Goal: Task Accomplishment & Management: Complete application form

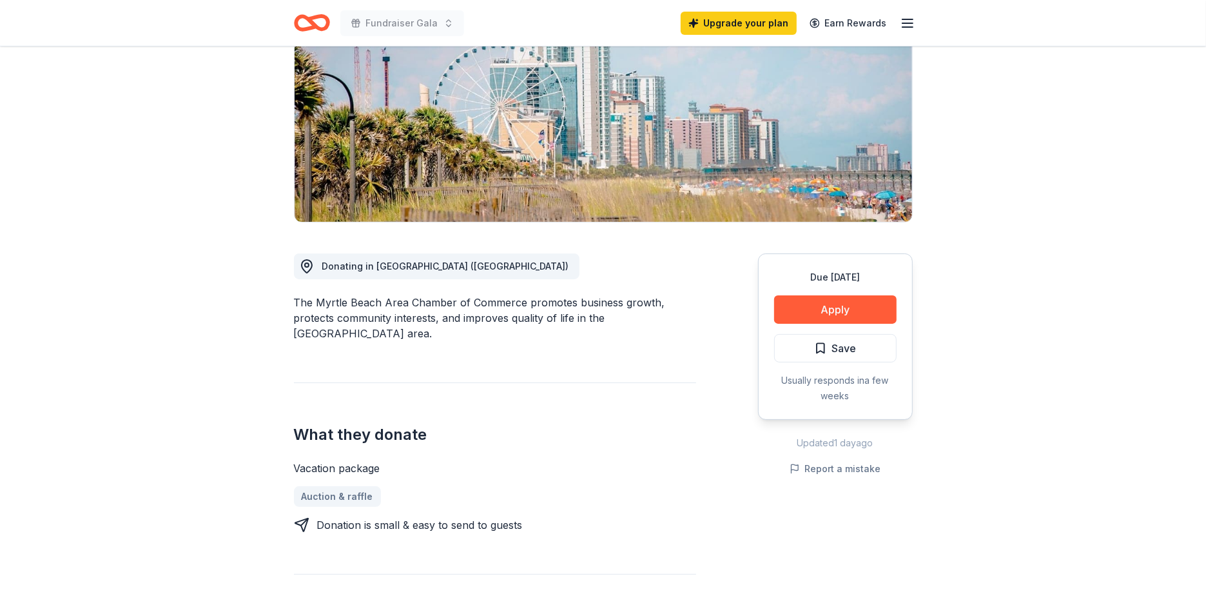
scroll to position [205, 0]
click at [827, 296] on button "Apply" at bounding box center [835, 310] width 122 height 28
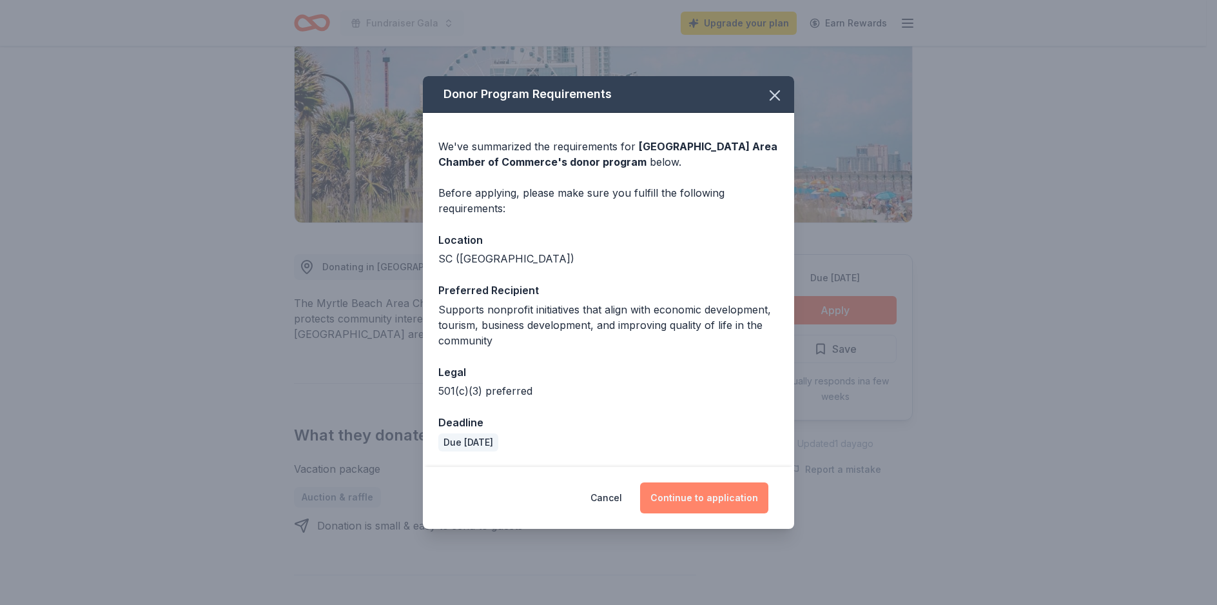
click at [701, 500] on button "Continue to application" at bounding box center [704, 497] width 128 height 31
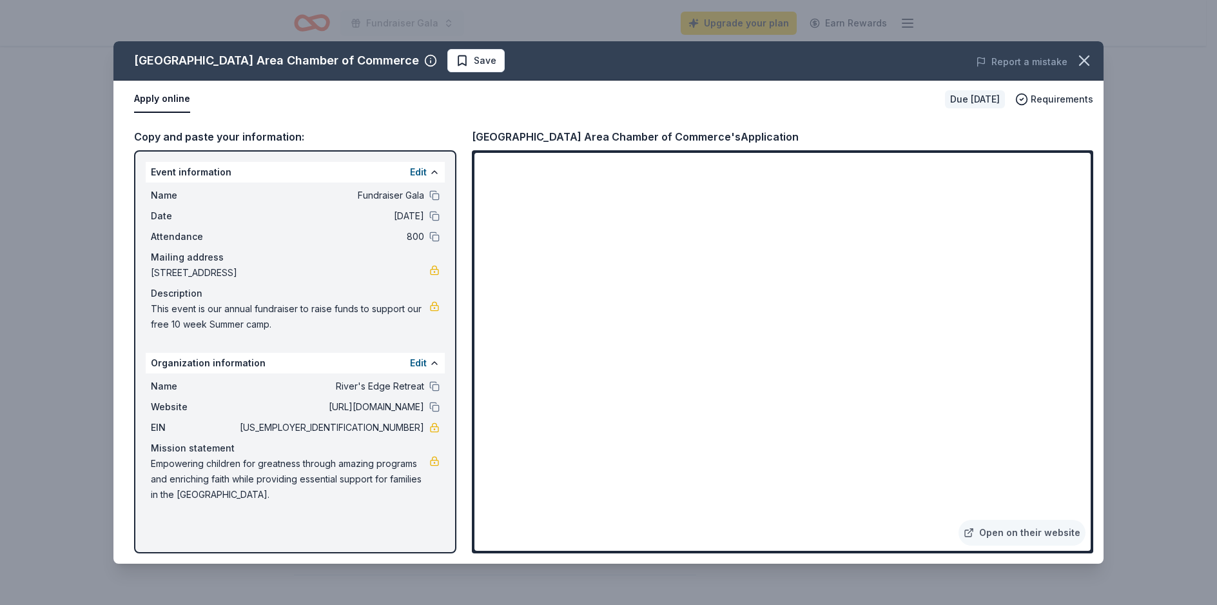
drag, startPoint x: 150, startPoint y: 306, endPoint x: 173, endPoint y: 311, distance: 23.6
click at [246, 317] on div "Name Fundraiser Gala Date [DATE] Attendance 800 Mailing address [STREET_ADDRESS…" at bounding box center [295, 259] width 299 height 155
drag, startPoint x: 153, startPoint y: 309, endPoint x: 206, endPoint y: 313, distance: 52.4
click at [206, 313] on span "This event is our annual fundraiser to raise funds to support our free 10 week …" at bounding box center [290, 316] width 278 height 31
click at [1086, 59] on icon "button" at bounding box center [1084, 60] width 9 height 9
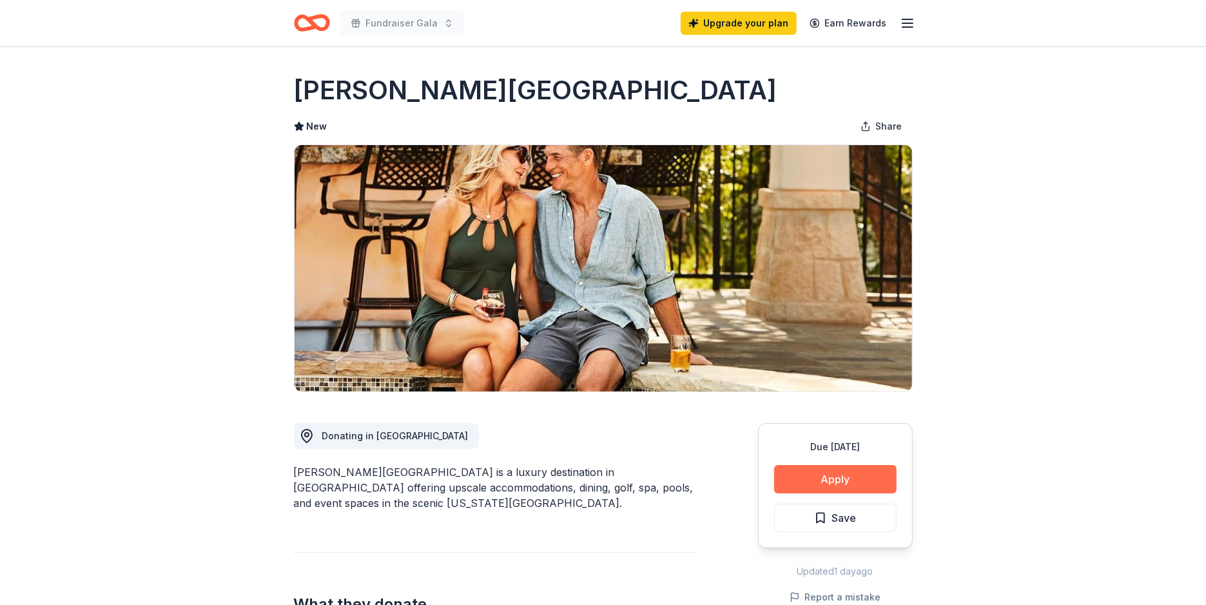
click at [829, 482] on button "Apply" at bounding box center [835, 479] width 122 height 28
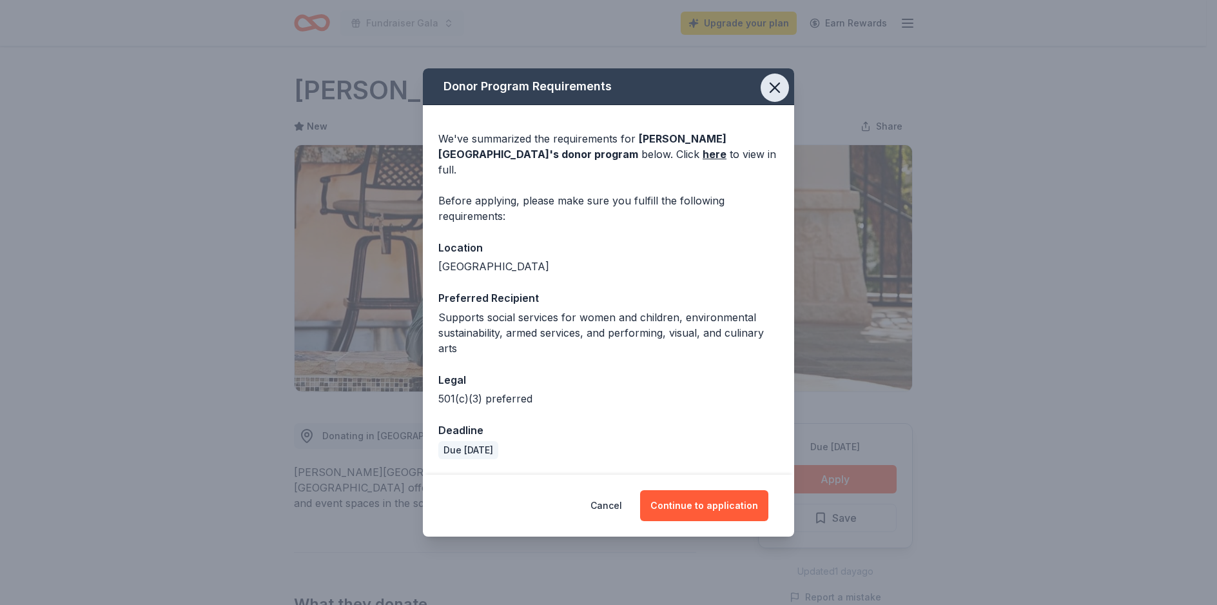
click at [779, 92] on icon "button" at bounding box center [774, 87] width 9 height 9
